Goal: Unclear

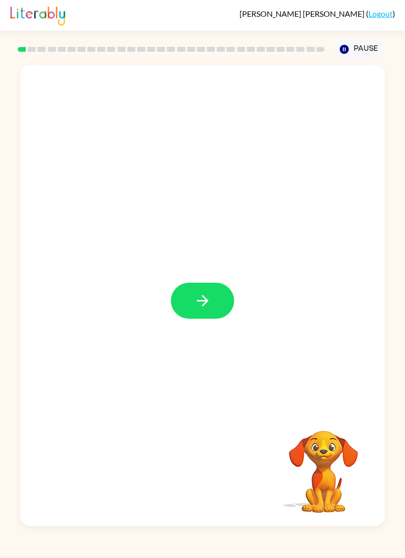
click at [208, 310] on icon "button" at bounding box center [202, 300] width 17 height 17
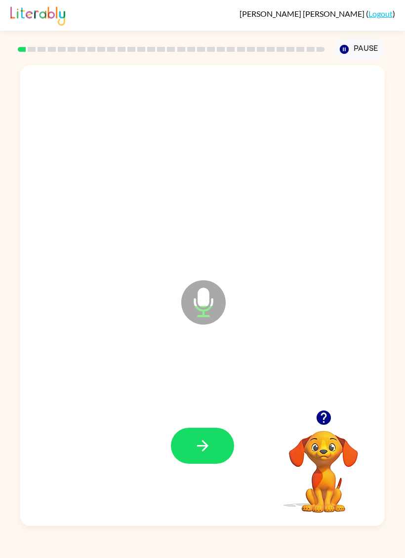
click at [326, 419] on icon "button" at bounding box center [323, 418] width 14 height 14
click at [191, 447] on button "button" at bounding box center [202, 446] width 63 height 36
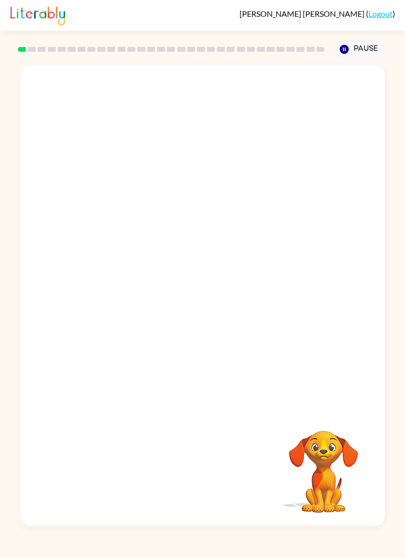
click at [16, 396] on div "Your browser must support playing .mp4 files to use Literably. Please try using…" at bounding box center [202, 294] width 405 height 466
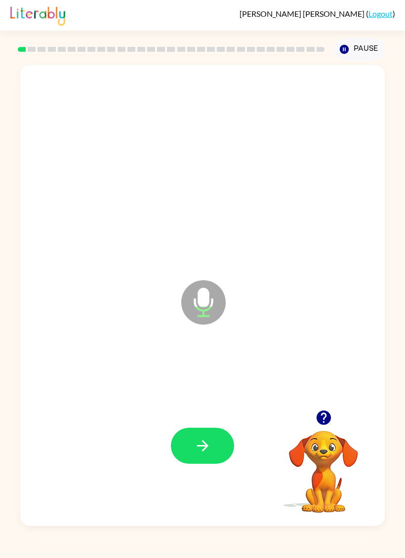
click at [197, 439] on icon "button" at bounding box center [202, 445] width 17 height 17
click at [190, 455] on button "button" at bounding box center [202, 446] width 63 height 36
click at [322, 417] on icon "button" at bounding box center [323, 418] width 14 height 14
click at [196, 447] on icon "button" at bounding box center [202, 445] width 17 height 17
click at [190, 459] on button "button" at bounding box center [202, 446] width 63 height 36
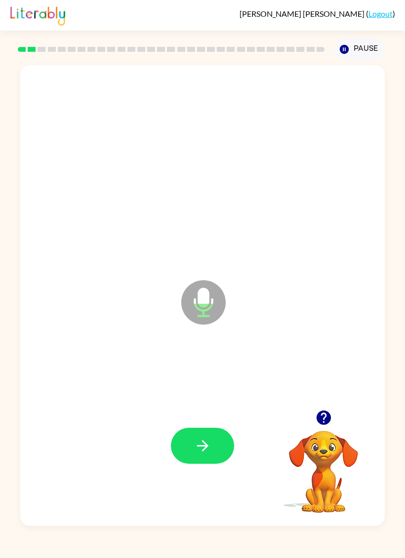
click at [196, 447] on icon "button" at bounding box center [202, 445] width 17 height 17
click at [215, 446] on button "button" at bounding box center [202, 446] width 63 height 36
click at [203, 453] on icon "button" at bounding box center [202, 445] width 17 height 17
click at [196, 438] on icon "button" at bounding box center [202, 445] width 17 height 17
click at [191, 433] on button "button" at bounding box center [202, 446] width 63 height 36
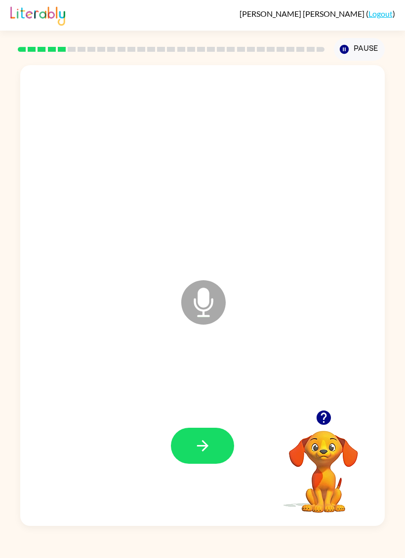
click at [321, 419] on icon "button" at bounding box center [323, 418] width 14 height 14
click at [210, 436] on button "button" at bounding box center [202, 446] width 63 height 36
click at [199, 442] on icon "button" at bounding box center [202, 445] width 17 height 17
click at [205, 449] on icon "button" at bounding box center [202, 445] width 11 height 11
click at [211, 438] on button "button" at bounding box center [202, 446] width 63 height 36
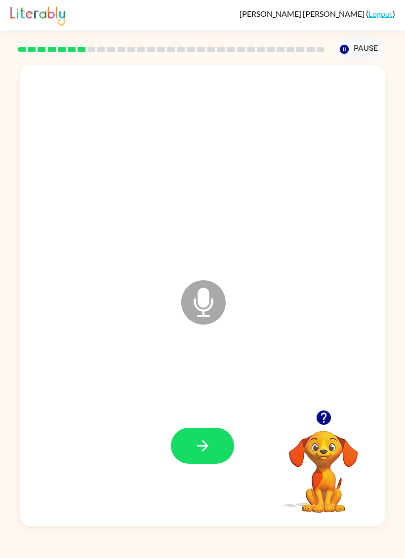
click at [357, 511] on video "Your browser must support playing .mp4 files to use Literably. Please try using…" at bounding box center [323, 465] width 99 height 99
click at [322, 420] on icon "button" at bounding box center [323, 418] width 14 height 14
click at [195, 440] on icon "button" at bounding box center [202, 445] width 17 height 17
click at [213, 449] on button "button" at bounding box center [202, 446] width 63 height 36
click at [324, 416] on icon "button" at bounding box center [323, 418] width 14 height 14
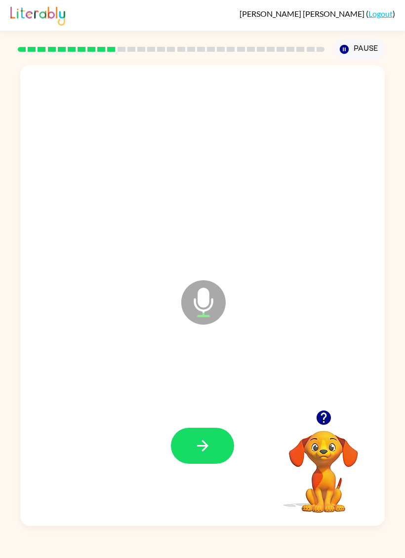
click at [203, 442] on icon "button" at bounding box center [202, 445] width 11 height 11
click at [192, 441] on button "button" at bounding box center [202, 446] width 63 height 36
click at [326, 408] on button "button" at bounding box center [323, 417] width 25 height 25
click at [214, 453] on button "button" at bounding box center [202, 446] width 63 height 36
click at [197, 435] on button "button" at bounding box center [202, 446] width 63 height 36
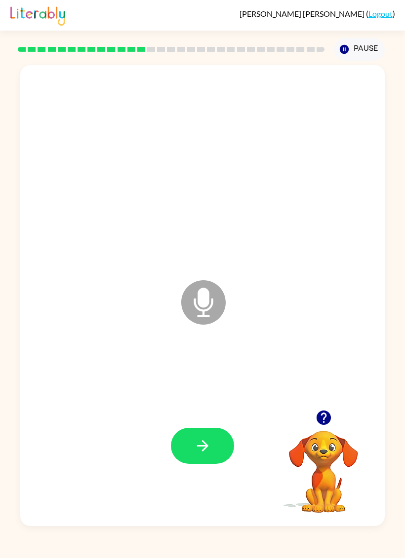
click at [208, 426] on div at bounding box center [202, 446] width 345 height 141
click at [194, 449] on icon "button" at bounding box center [202, 445] width 17 height 17
click at [312, 432] on video "Your browser must support playing .mp4 files to use Literably. Please try using…" at bounding box center [323, 465] width 99 height 99
click at [327, 415] on icon "button" at bounding box center [323, 418] width 14 height 14
click at [318, 421] on video "Your browser must support playing .mp4 files to use Literably. Please try using…" at bounding box center [323, 465] width 99 height 99
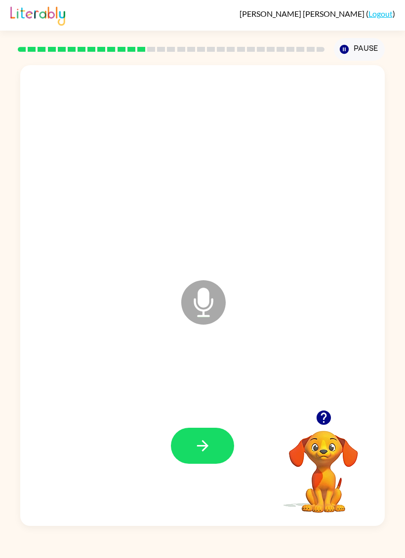
click at [203, 448] on icon "button" at bounding box center [202, 445] width 17 height 17
click at [207, 438] on icon "button" at bounding box center [202, 445] width 17 height 17
click at [322, 421] on icon "button" at bounding box center [323, 418] width 14 height 14
click at [209, 442] on icon "button" at bounding box center [202, 445] width 17 height 17
click at [207, 459] on button "button" at bounding box center [202, 446] width 63 height 36
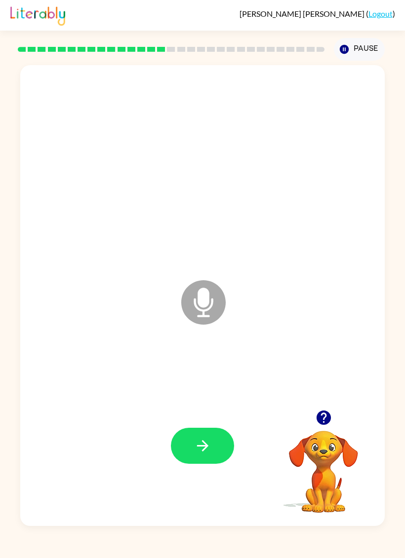
click at [210, 446] on icon "button" at bounding box center [202, 445] width 17 height 17
click at [206, 437] on button "button" at bounding box center [202, 446] width 63 height 36
click at [335, 416] on button "button" at bounding box center [323, 417] width 25 height 25
click at [195, 450] on icon "button" at bounding box center [202, 445] width 17 height 17
click at [189, 442] on button "button" at bounding box center [202, 446] width 63 height 36
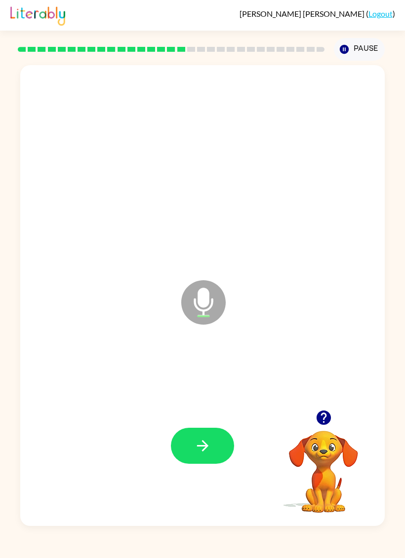
click at [321, 424] on icon "button" at bounding box center [323, 418] width 14 height 14
click at [223, 440] on button "button" at bounding box center [202, 446] width 63 height 36
click at [200, 450] on icon "button" at bounding box center [202, 445] width 17 height 17
click at [322, 423] on icon "button" at bounding box center [323, 418] width 14 height 14
click at [333, 410] on button "button" at bounding box center [323, 417] width 25 height 25
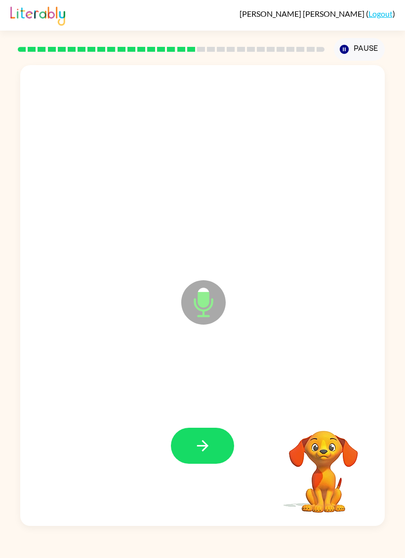
click at [314, 423] on video "Your browser must support playing .mp4 files to use Literably. Please try using…" at bounding box center [323, 465] width 99 height 99
click at [205, 446] on icon "button" at bounding box center [202, 445] width 11 height 11
click at [316, 416] on icon "button" at bounding box center [323, 417] width 17 height 17
click at [199, 442] on icon "button" at bounding box center [202, 445] width 17 height 17
click at [208, 454] on icon "button" at bounding box center [202, 445] width 17 height 17
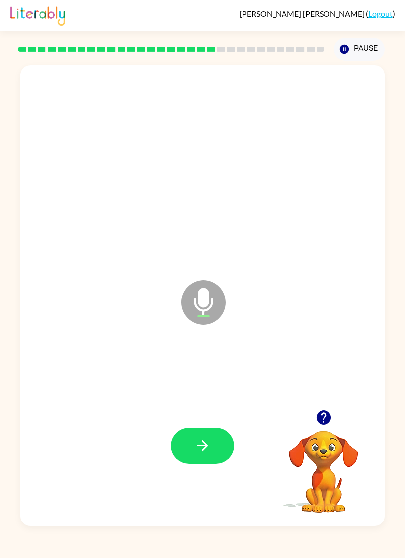
click at [199, 440] on icon "button" at bounding box center [202, 445] width 17 height 17
click at [318, 410] on icon "button" at bounding box center [323, 417] width 17 height 17
click at [194, 441] on icon "button" at bounding box center [202, 445] width 17 height 17
click at [203, 444] on icon "button" at bounding box center [202, 445] width 17 height 17
click at [194, 440] on icon "button" at bounding box center [202, 445] width 17 height 17
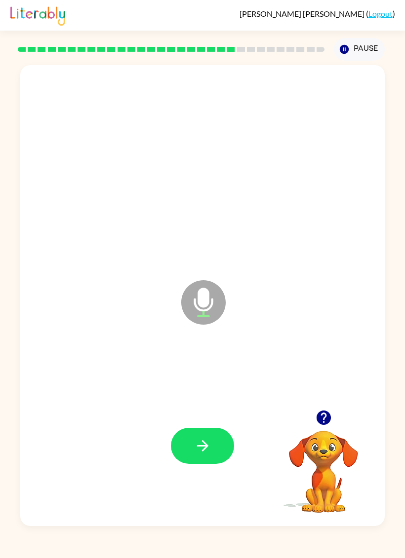
click at [206, 434] on button "button" at bounding box center [202, 446] width 63 height 36
click at [193, 438] on button "button" at bounding box center [202, 446] width 63 height 36
click at [318, 419] on icon "button" at bounding box center [323, 418] width 14 height 14
click at [201, 440] on icon "button" at bounding box center [202, 445] width 17 height 17
click at [205, 454] on icon "button" at bounding box center [202, 445] width 17 height 17
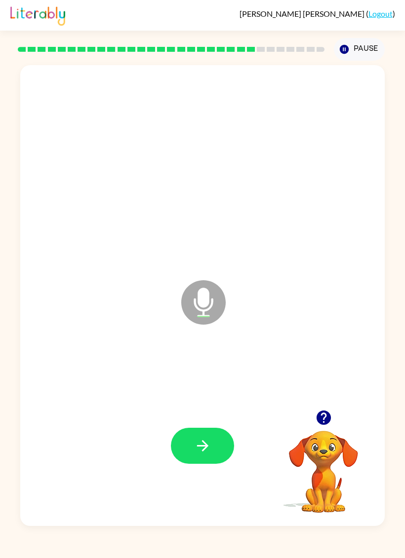
click at [210, 479] on div at bounding box center [202, 446] width 345 height 141
click at [205, 439] on icon "button" at bounding box center [202, 445] width 17 height 17
click at [204, 449] on icon "button" at bounding box center [202, 445] width 11 height 11
click at [201, 442] on icon "button" at bounding box center [202, 445] width 17 height 17
click at [192, 447] on button "button" at bounding box center [202, 446] width 63 height 36
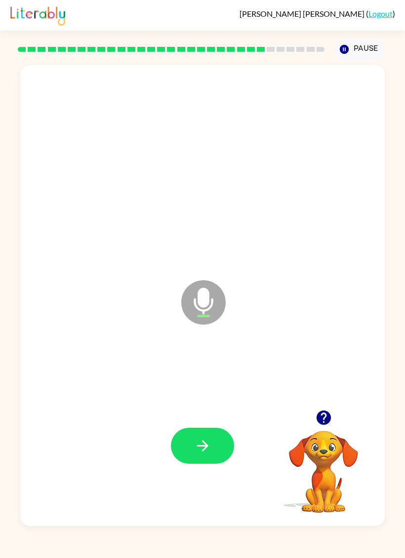
click at [317, 407] on button "button" at bounding box center [323, 417] width 25 height 25
click at [337, 420] on video "Your browser must support playing .mp4 files to use Literably. Please try using…" at bounding box center [323, 465] width 99 height 99
click at [199, 442] on icon "button" at bounding box center [202, 445] width 17 height 17
click at [202, 449] on icon "button" at bounding box center [202, 445] width 17 height 17
click at [327, 412] on icon "button" at bounding box center [323, 417] width 17 height 17
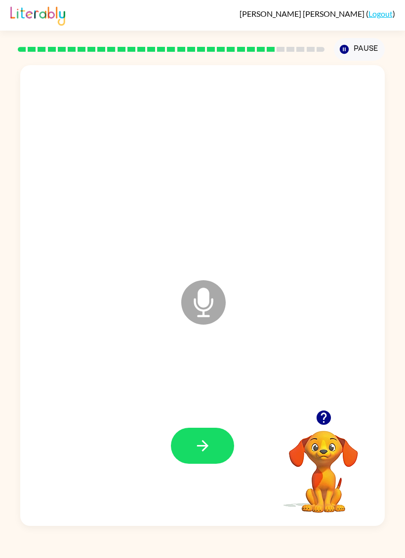
click at [330, 409] on button "button" at bounding box center [323, 417] width 25 height 25
click at [211, 461] on button "button" at bounding box center [202, 446] width 63 height 36
click at [211, 445] on button "button" at bounding box center [202, 446] width 63 height 36
click at [317, 422] on icon "button" at bounding box center [323, 418] width 14 height 14
click at [203, 451] on icon "button" at bounding box center [202, 445] width 11 height 11
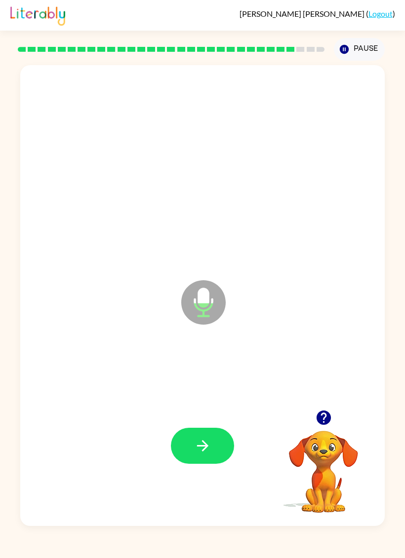
click at [327, 415] on icon "button" at bounding box center [323, 418] width 14 height 14
click at [208, 439] on icon "button" at bounding box center [202, 445] width 17 height 17
click at [329, 413] on icon "button" at bounding box center [323, 417] width 17 height 17
click at [212, 440] on button "button" at bounding box center [202, 446] width 63 height 36
click at [200, 448] on icon "button" at bounding box center [202, 445] width 17 height 17
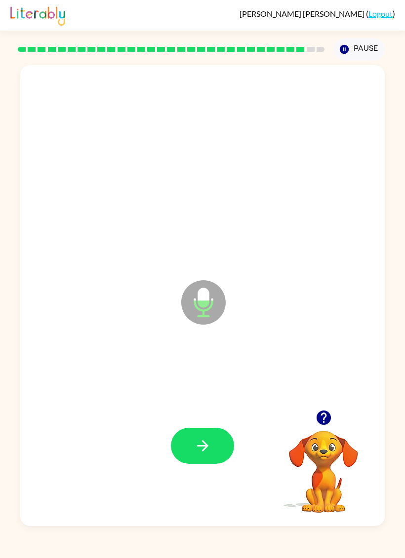
click at [323, 406] on button "button" at bounding box center [323, 417] width 25 height 25
click at [323, 406] on div at bounding box center [202, 446] width 345 height 141
click at [212, 440] on button "button" at bounding box center [202, 446] width 63 height 36
click at [193, 458] on button "button" at bounding box center [202, 446] width 63 height 36
